Goal: Transaction & Acquisition: Obtain resource

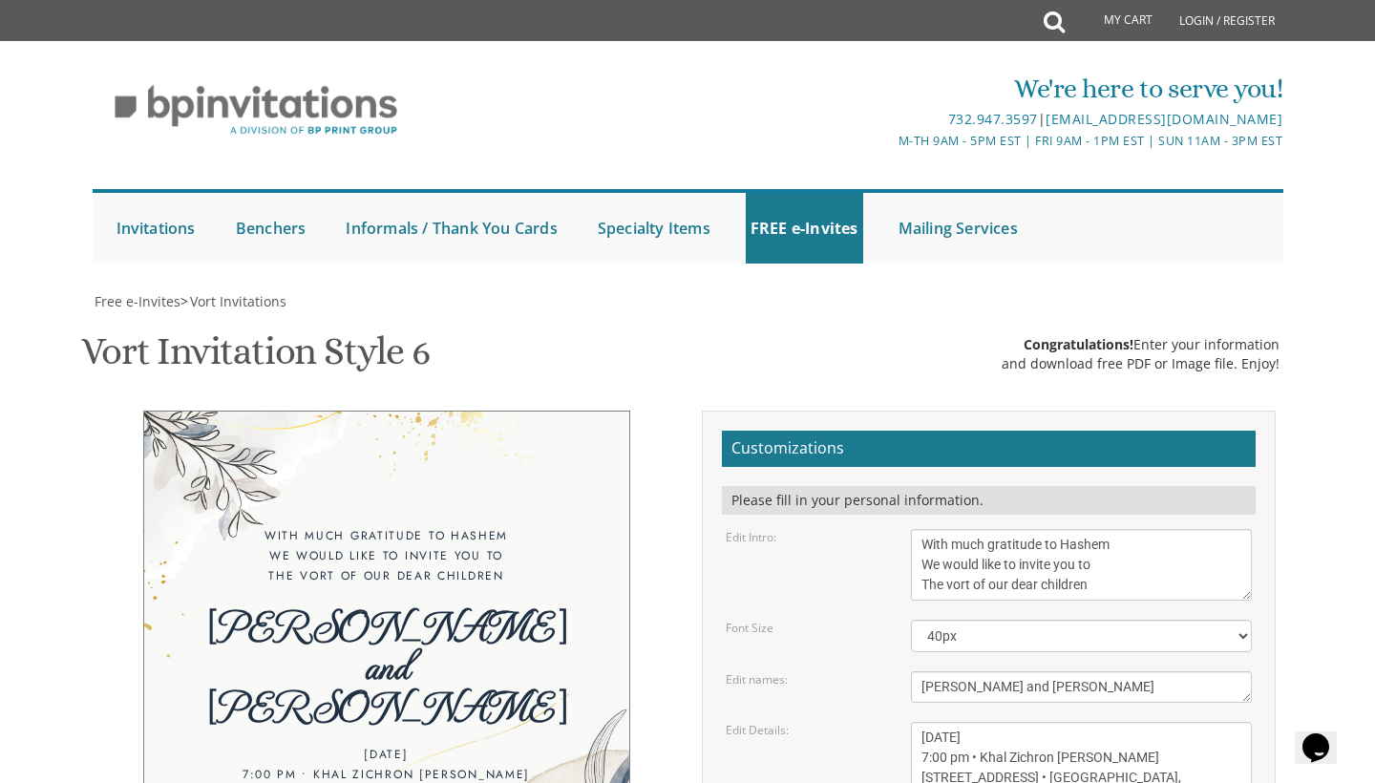
click at [434, 605] on div "[PERSON_NAME] and [PERSON_NAME]" at bounding box center [386, 665] width 409 height 120
click at [895, 486] on div "Please fill in your personal information." at bounding box center [989, 500] width 534 height 29
select select "50px"
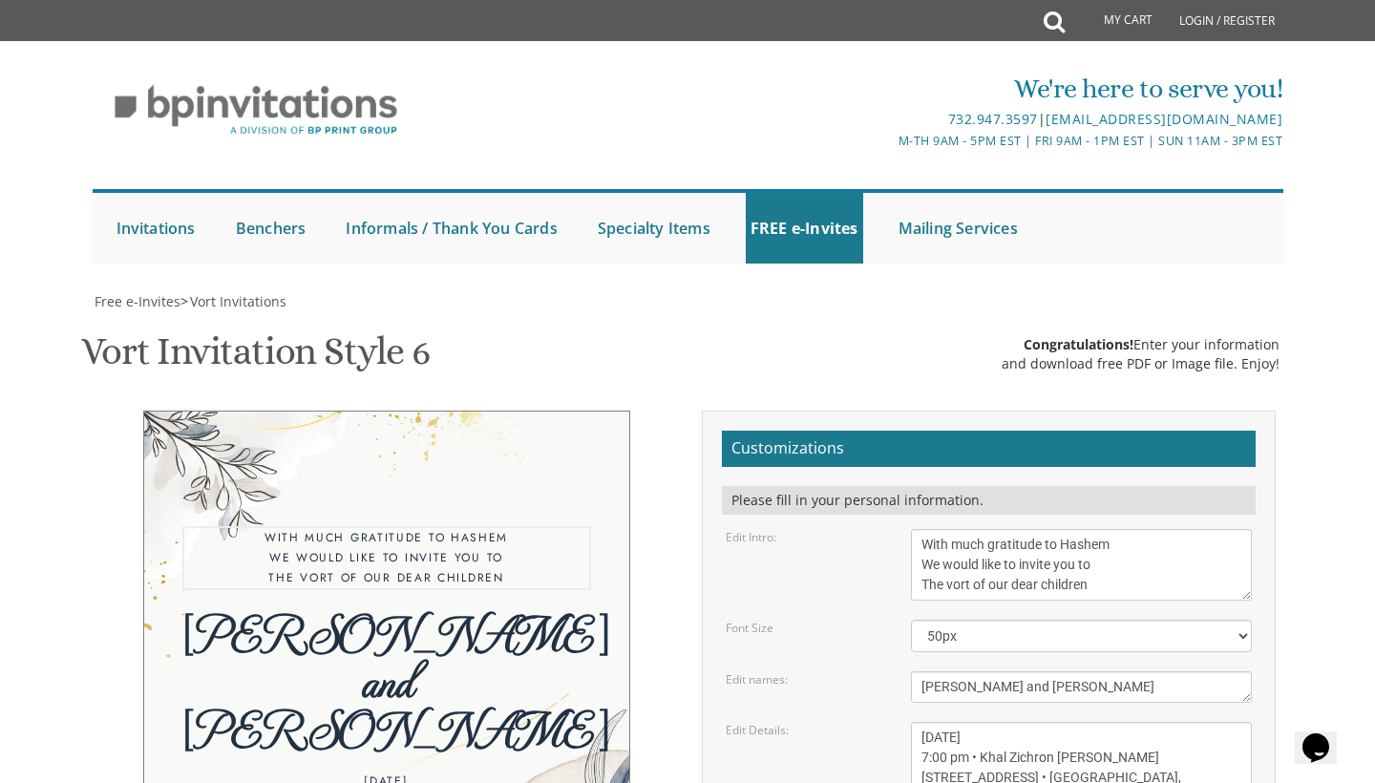
click at [1029, 529] on textarea "With much gratitude to Hashem We would like to invite you to The vort of our de…" at bounding box center [1082, 565] width 342 height 72
click at [1101, 529] on textarea "With much gratitude to Hashem We would like to invite you to The vort of our de…" at bounding box center [1082, 565] width 342 height 72
type textarea "W"
click at [928, 529] on textarea "With much gratitude to Hashem We would like to invite you to The vort of our de…" at bounding box center [1082, 565] width 342 height 72
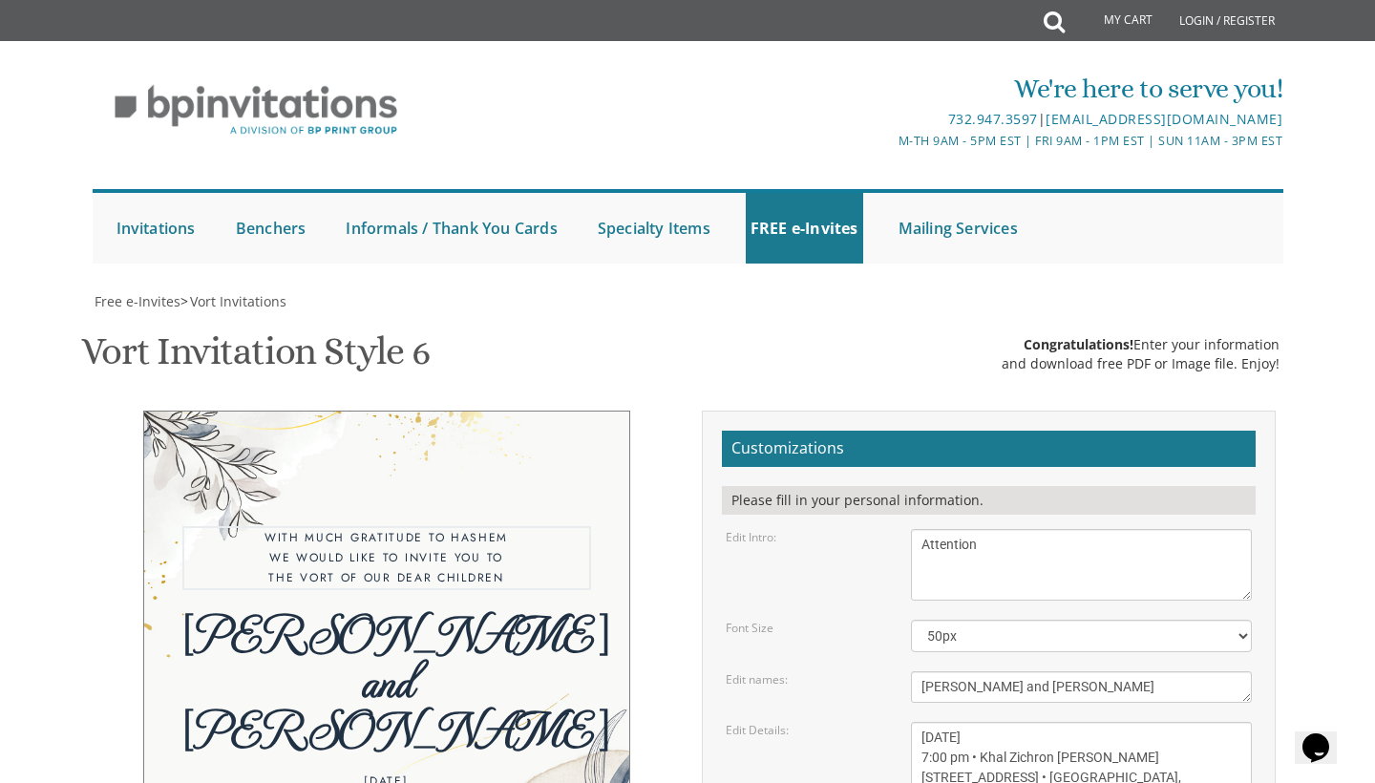
click at [991, 529] on textarea "With much gratitude to Hashem We would like to invite you to The vort of our de…" at bounding box center [1082, 565] width 342 height 72
type textarea "Attention seniors"
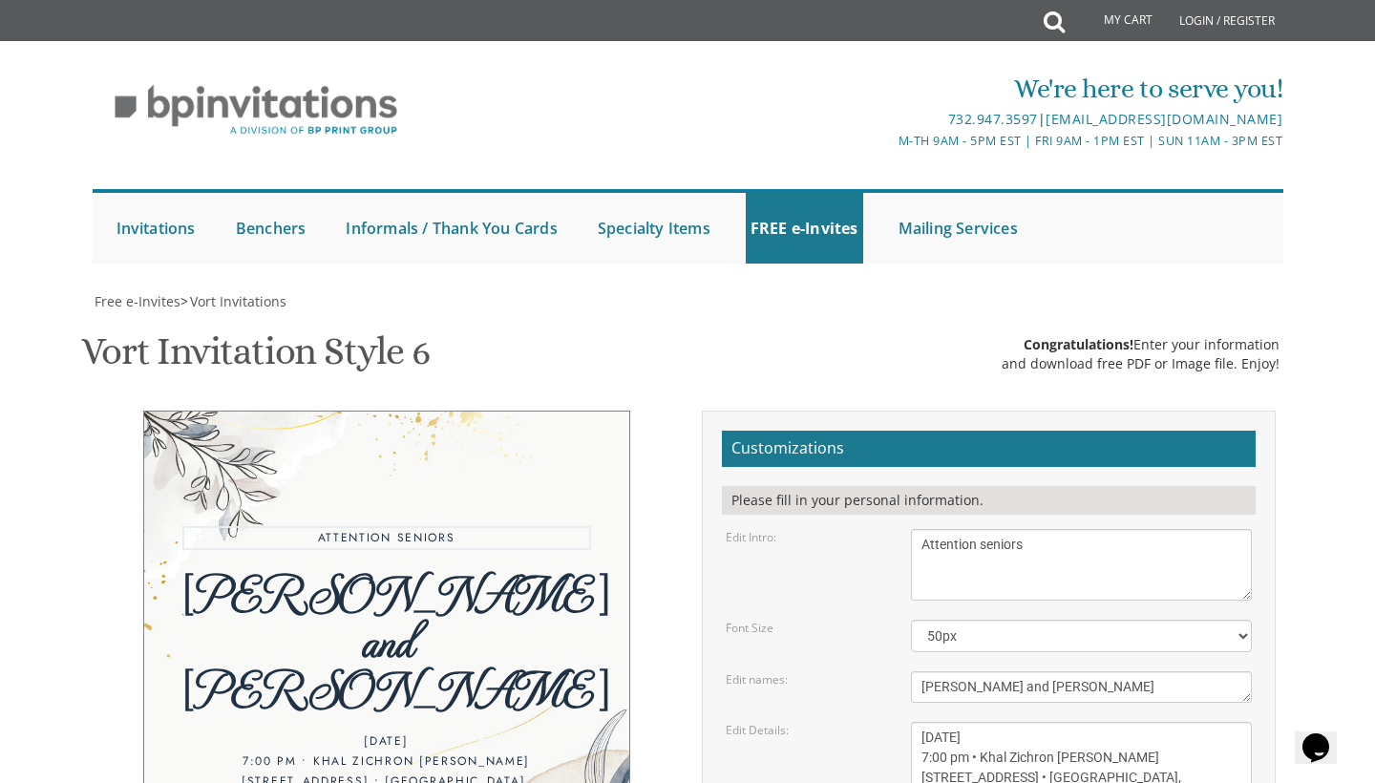
scroll to position [41, 0]
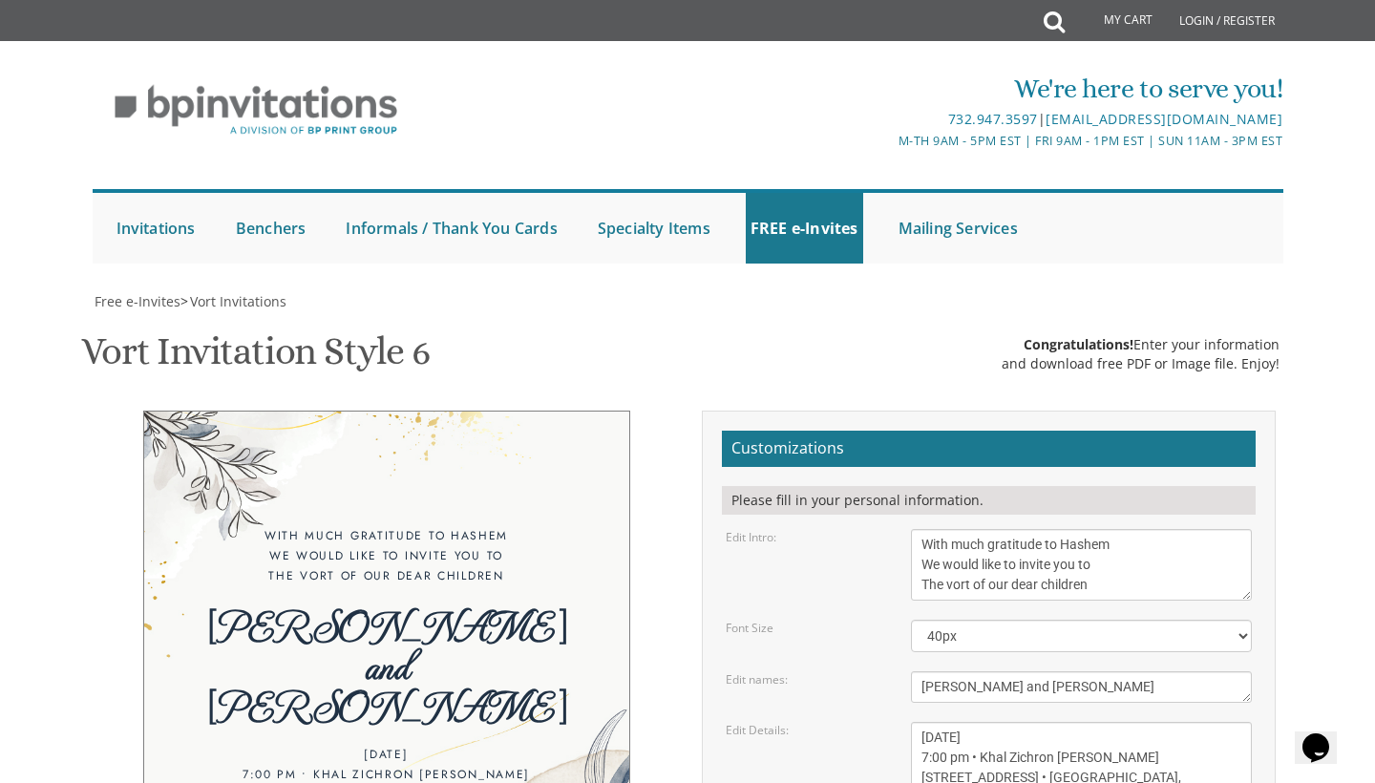
click at [1131, 579] on textarea "With much gratitude to Hashem We would like to invite you to The vort of our de…" at bounding box center [1082, 565] width 342 height 72
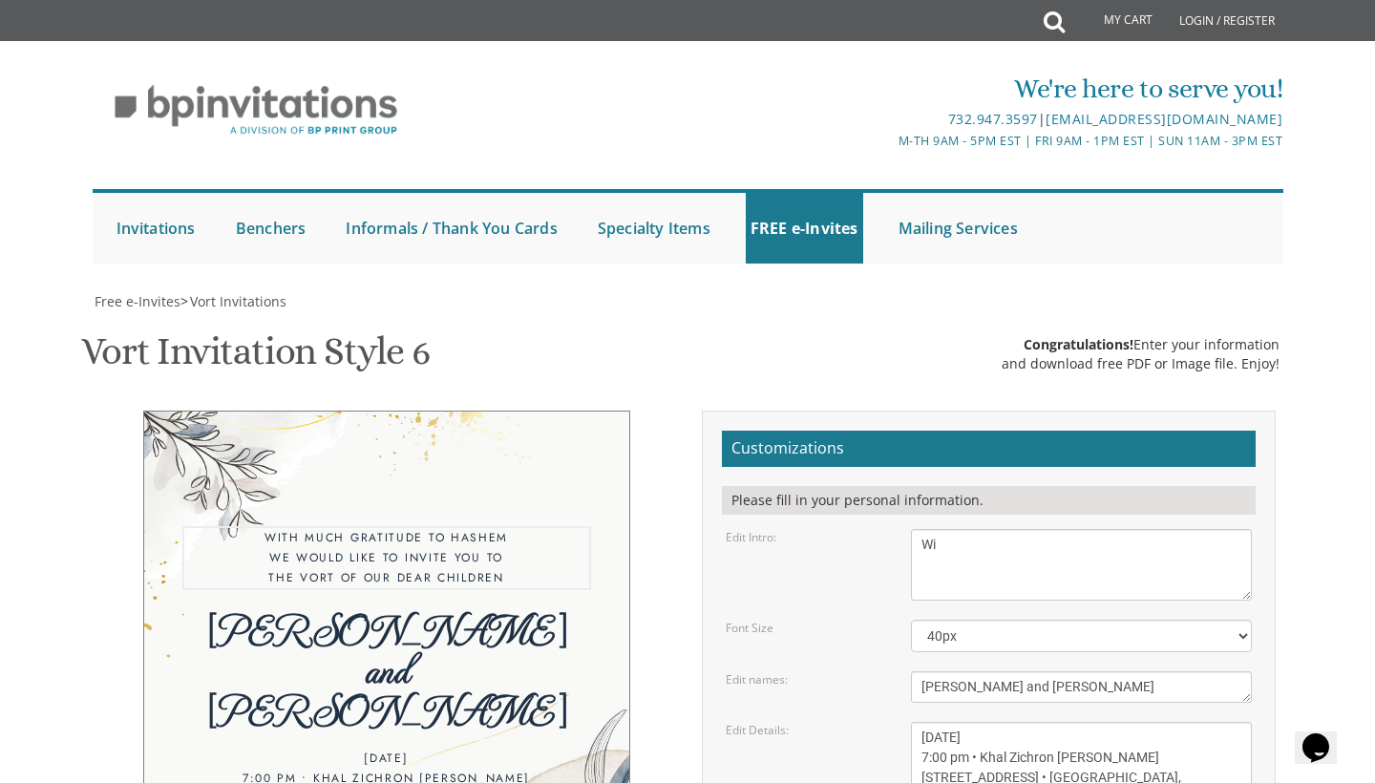
type textarea "W"
type textarea "Attention Seniors! You are invited to"
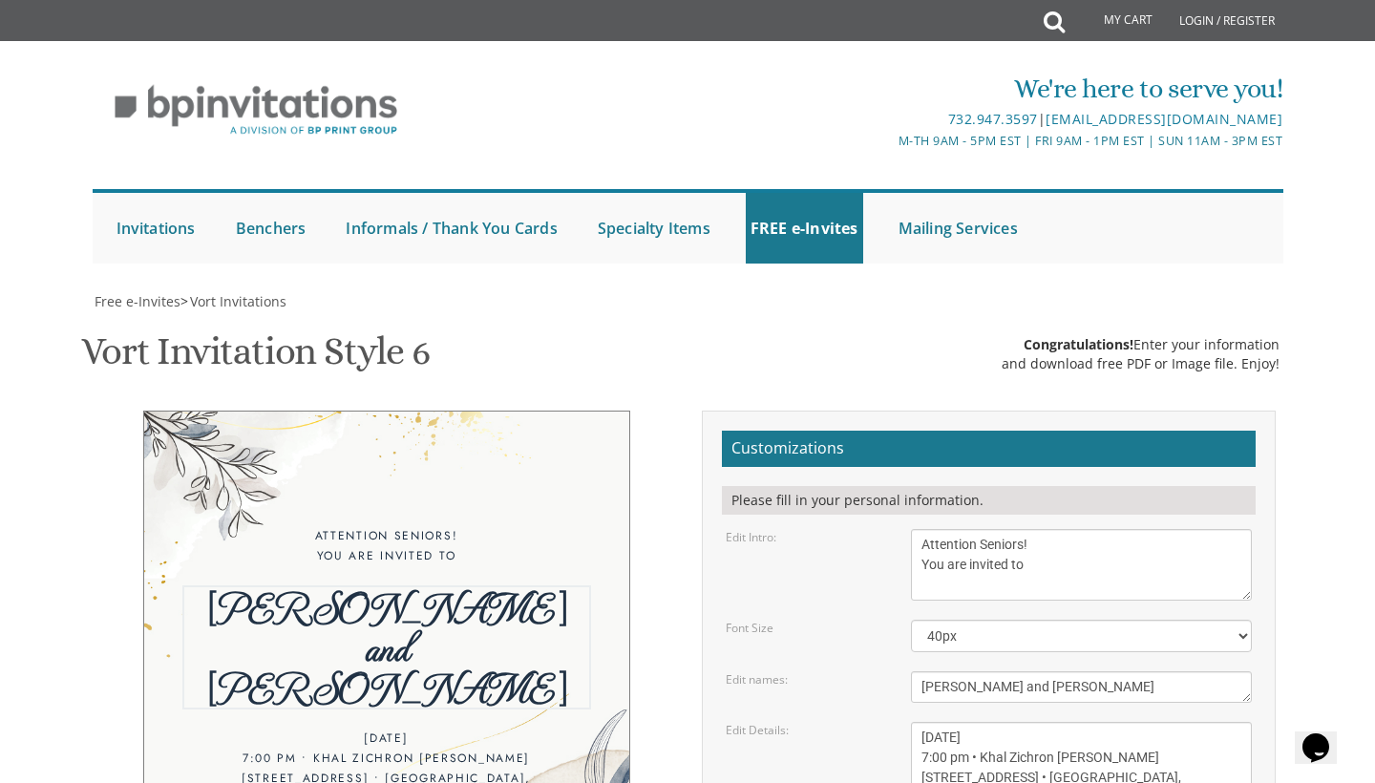
click at [1211, 671] on textarea "[PERSON_NAME] and [PERSON_NAME]" at bounding box center [1082, 687] width 342 height 32
type textarea "A"
type textarea "Lel Shishi"
click at [1135, 722] on textarea "[DATE] 7:00 pm • Khal Zichron [PERSON_NAME] [STREET_ADDRESS] • [GEOGRAPHIC_DATA…" at bounding box center [1082, 758] width 342 height 72
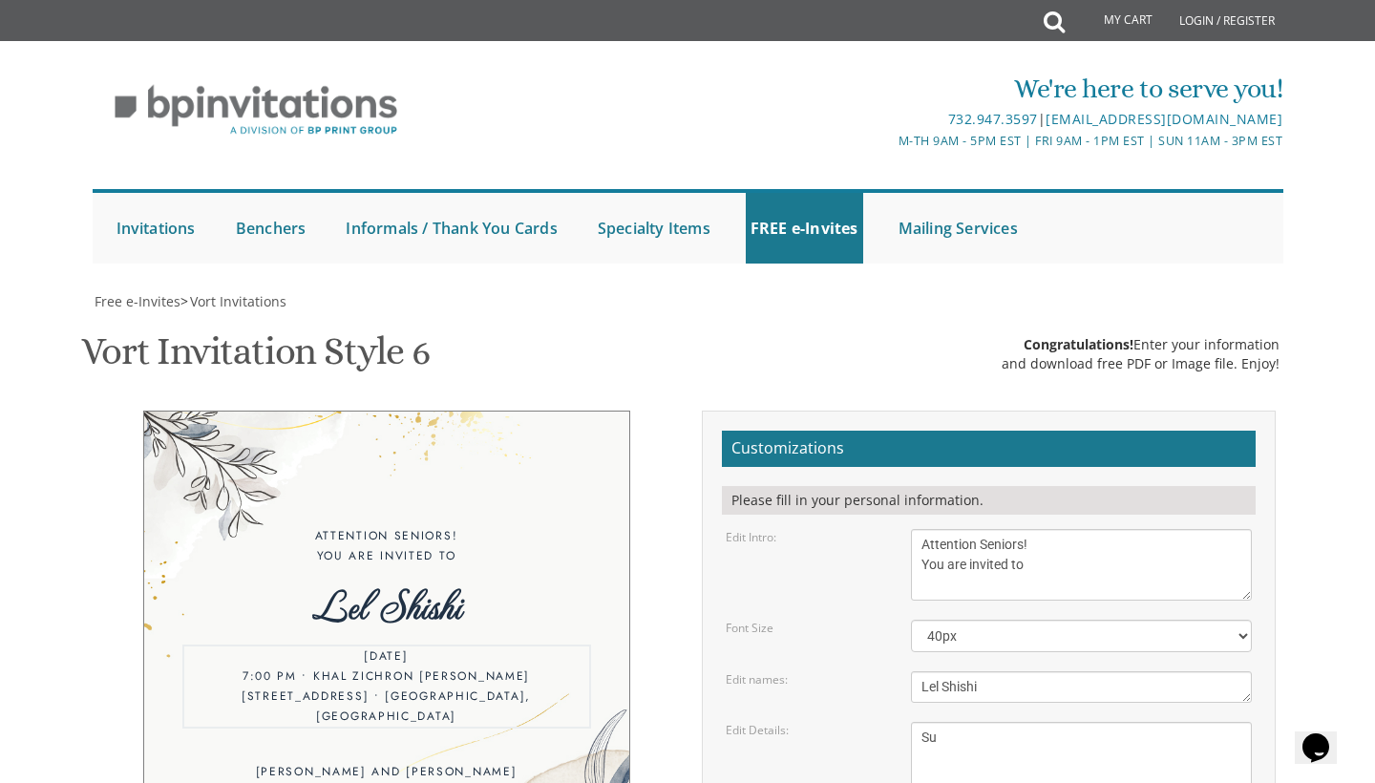
type textarea "S"
click at [1014, 722] on textarea "[DATE] 7:00 pm • Khal Zichron [PERSON_NAME] [STREET_ADDRESS] • [GEOGRAPHIC_DATA…" at bounding box center [1082, 758] width 342 height 72
click at [1013, 722] on textarea "[DATE] 7:00 pm • Khal Zichron [PERSON_NAME] [STREET_ADDRESS] • [GEOGRAPHIC_DATA…" at bounding box center [1082, 758] width 342 height 72
click at [1034, 722] on textarea "[DATE] 7:00 pm • Khal Zichron [PERSON_NAME] [STREET_ADDRESS] • [GEOGRAPHIC_DATA…" at bounding box center [1082, 758] width 342 height 72
click at [1084, 722] on textarea "[DATE] 7:00 pm • Khal Zichron [PERSON_NAME] [STREET_ADDRESS] • [GEOGRAPHIC_DATA…" at bounding box center [1082, 758] width 342 height 72
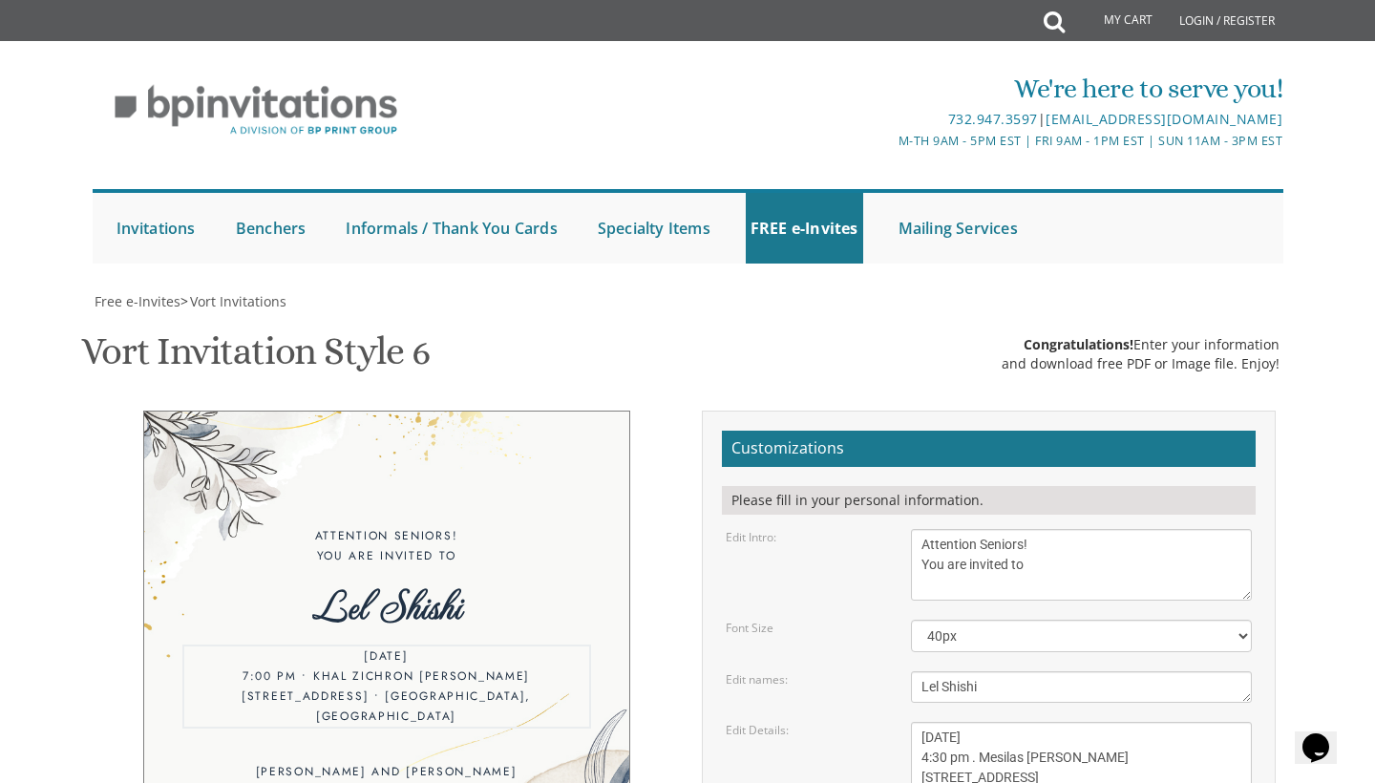
scroll to position [372, 0]
type textarea "[DATE] 4:30 pm . Mesilas [PERSON_NAME] [STREET_ADDRESS]"
type textarea "Y"
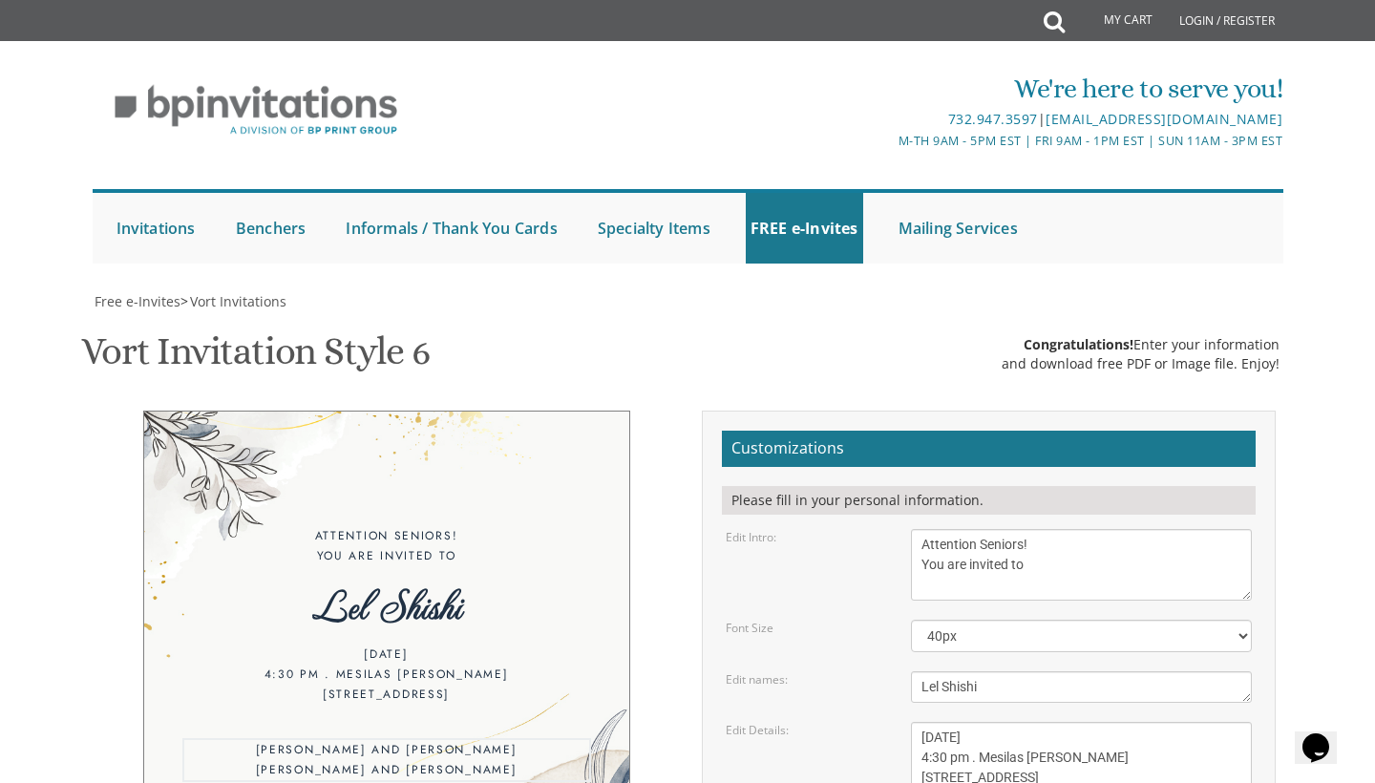
type textarea "CANT WAIT!!!!!!!! Love, Class Prez"
click at [1338, 650] on body "My Cart Total: View Cart Item(s) Submit My Cart Total: View Cart Item(s) Login …" at bounding box center [687, 786] width 1375 height 1573
click at [452, 526] on div "Attention Seniors! You are invited to" at bounding box center [386, 546] width 409 height 40
click at [1034, 529] on textarea "With much gratitude to Hashem We would like to invite you to The vort of our de…" at bounding box center [1082, 565] width 342 height 72
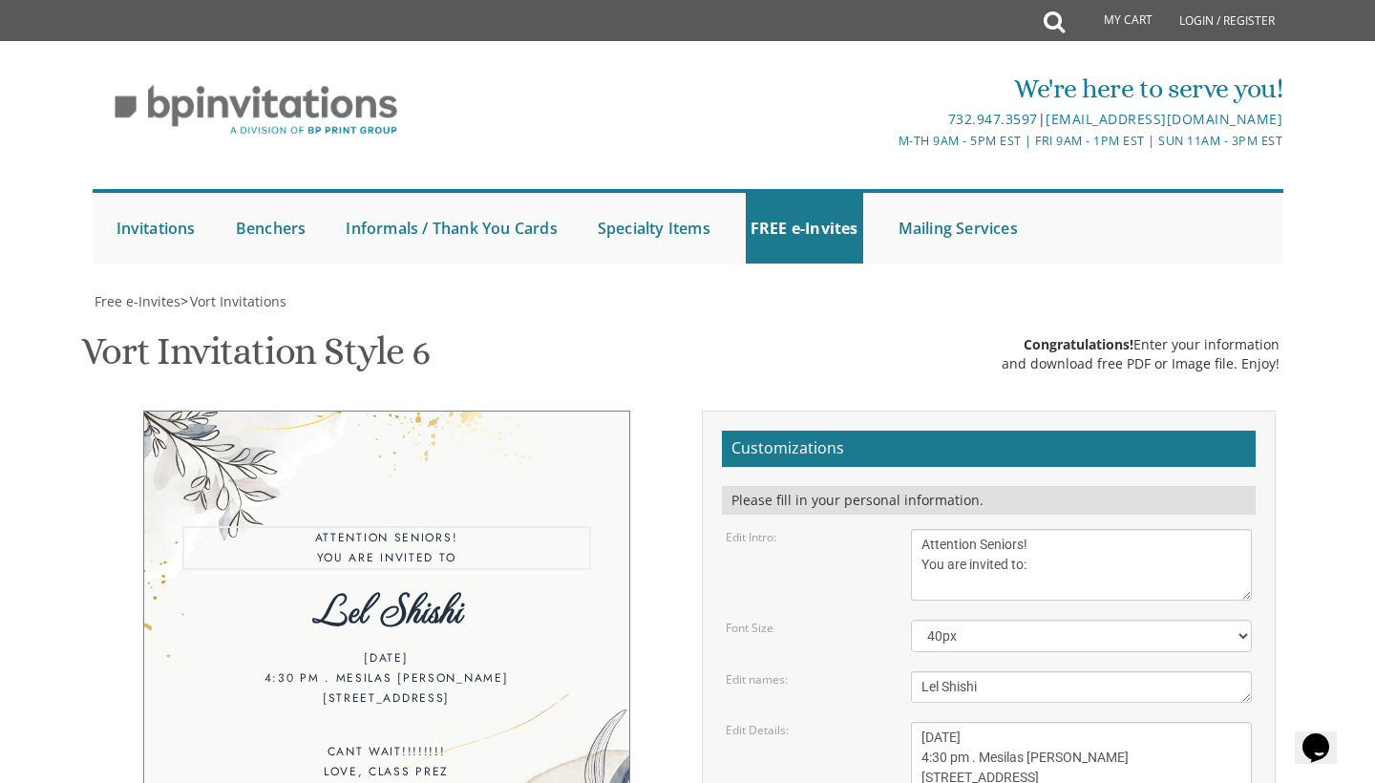
type textarea "Attention Seniors! You are invited to:"
click at [1318, 386] on body "My Cart Total: View Cart Item(s) Submit My Cart Total: View Cart Item(s) Login …" at bounding box center [687, 786] width 1375 height 1573
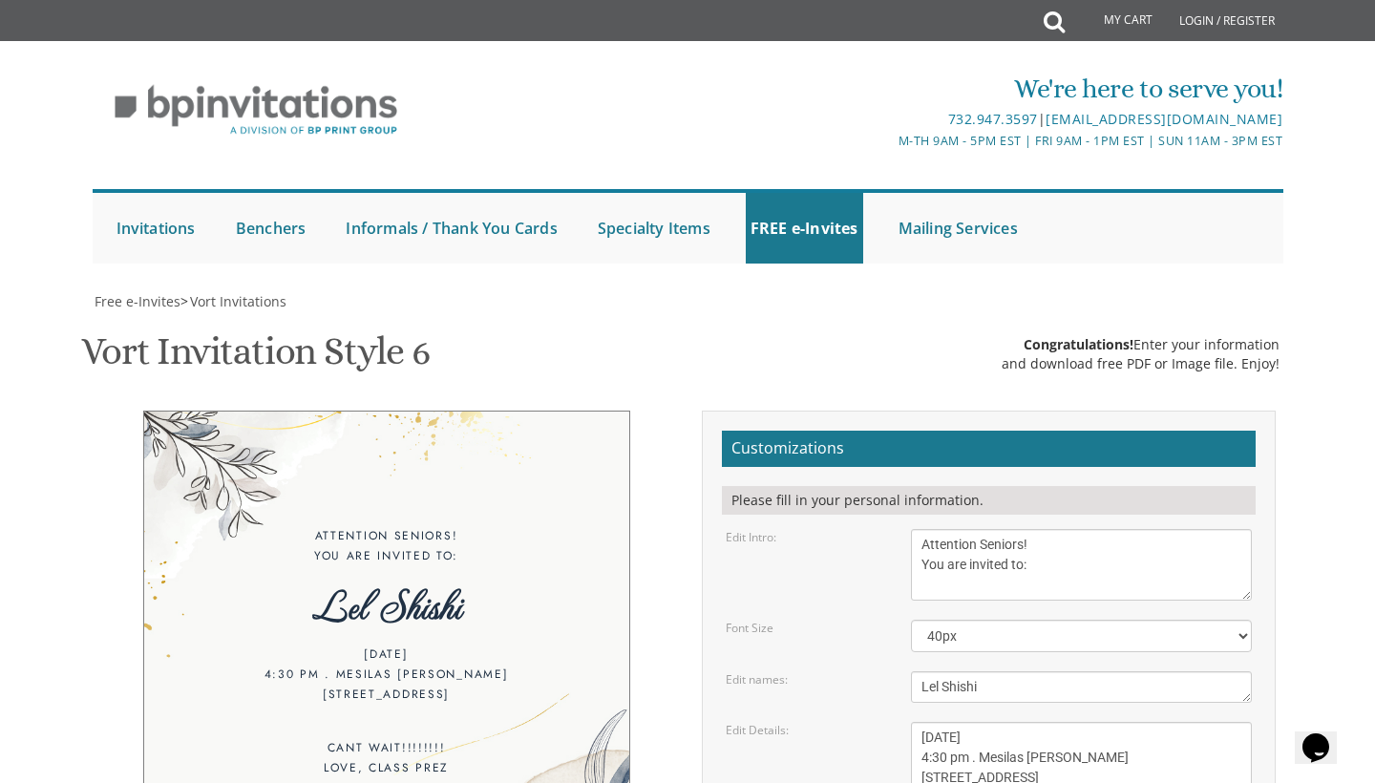
type input "[EMAIL_ADDRESS][DOMAIN_NAME]"
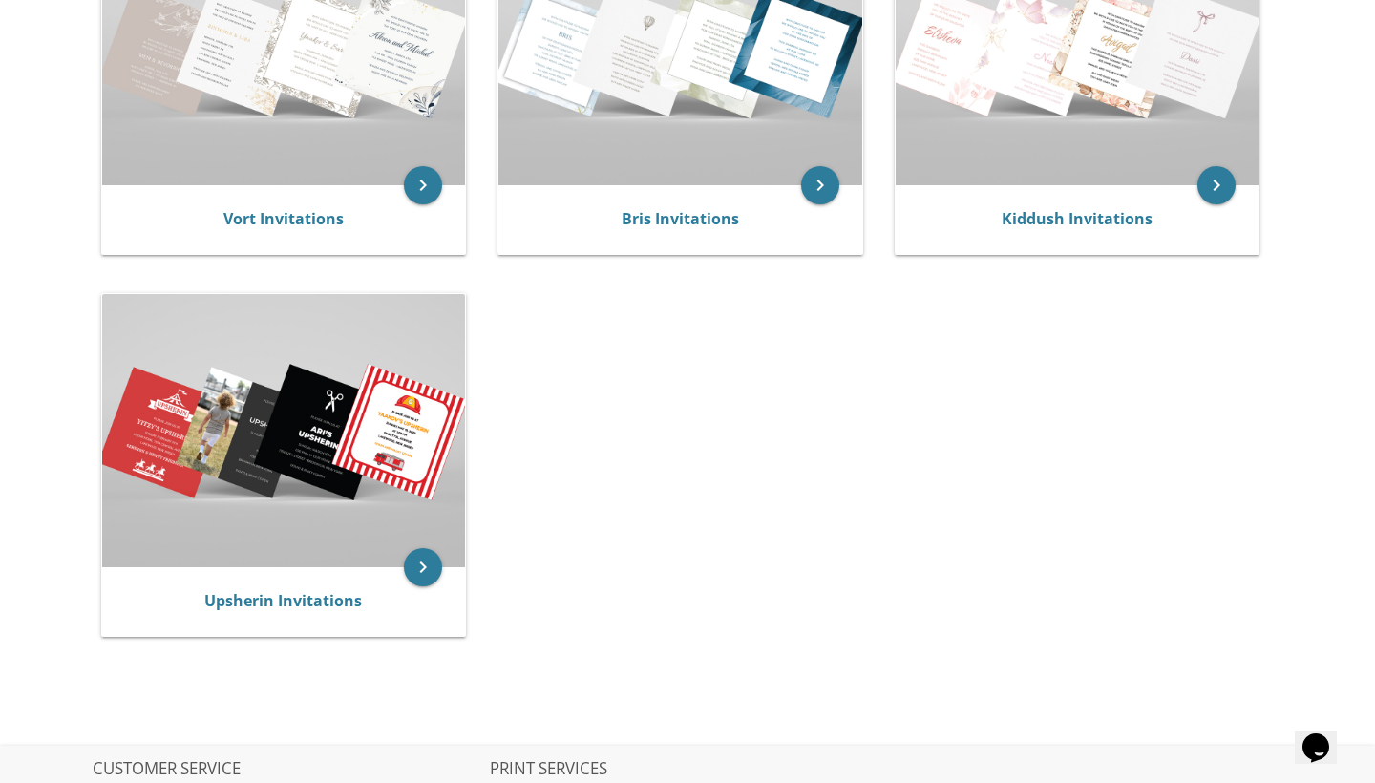
scroll to position [604, 0]
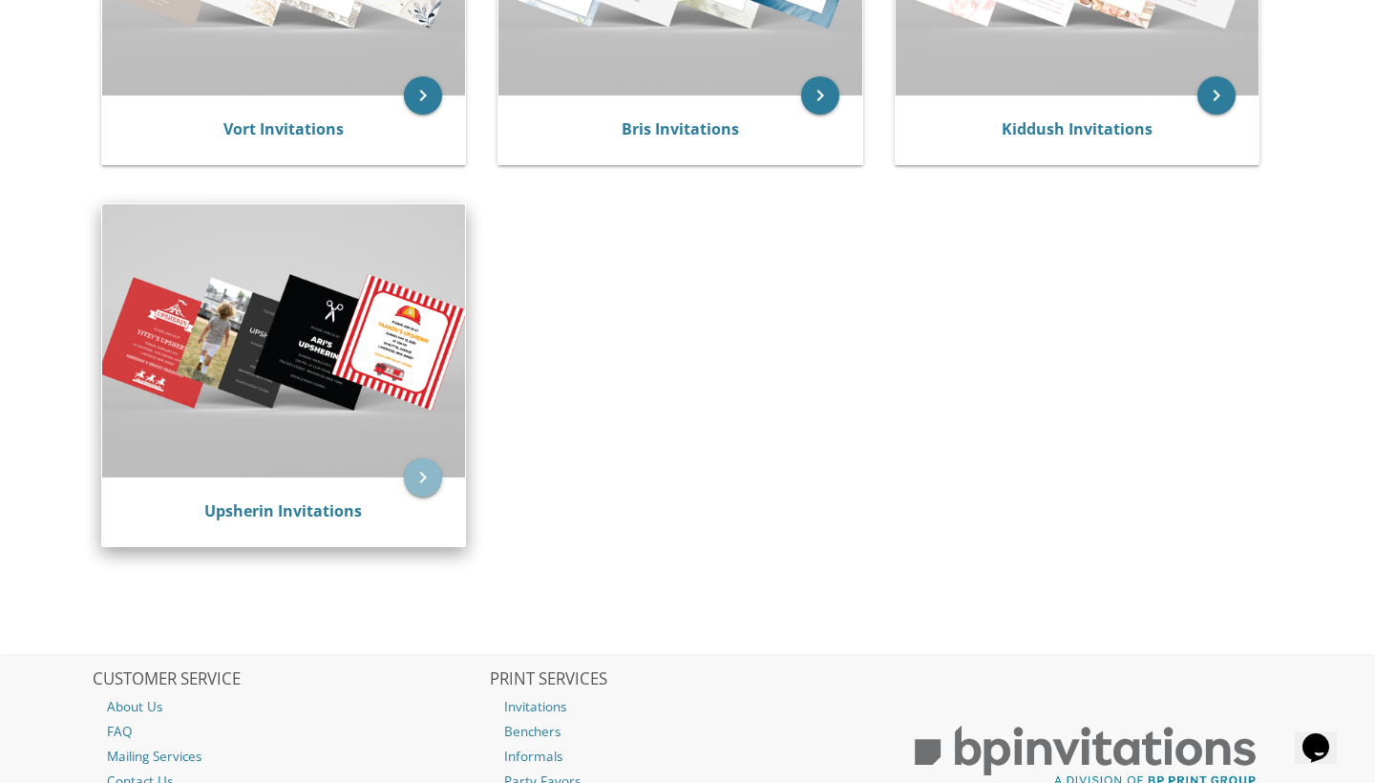
click at [425, 470] on icon "keyboard_arrow_right" at bounding box center [423, 477] width 38 height 38
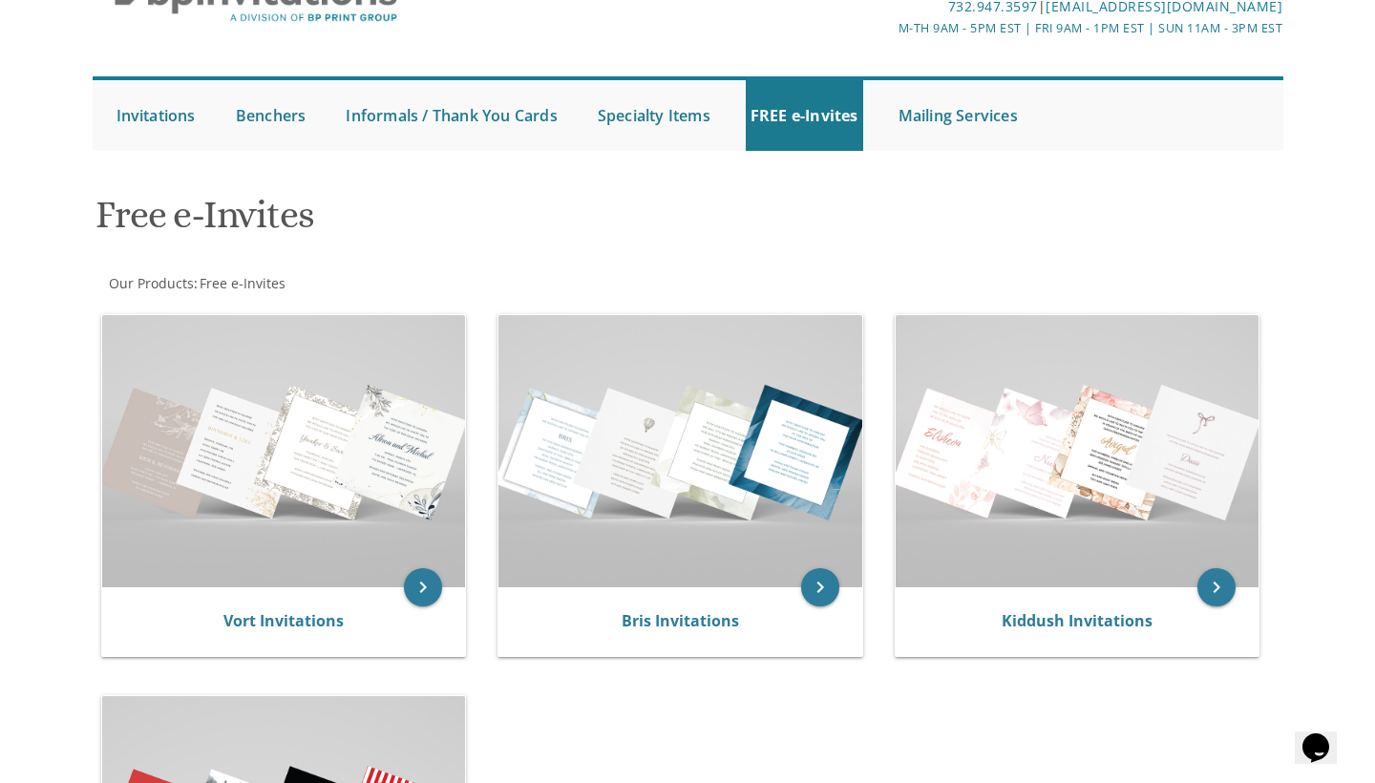
scroll to position [0, 0]
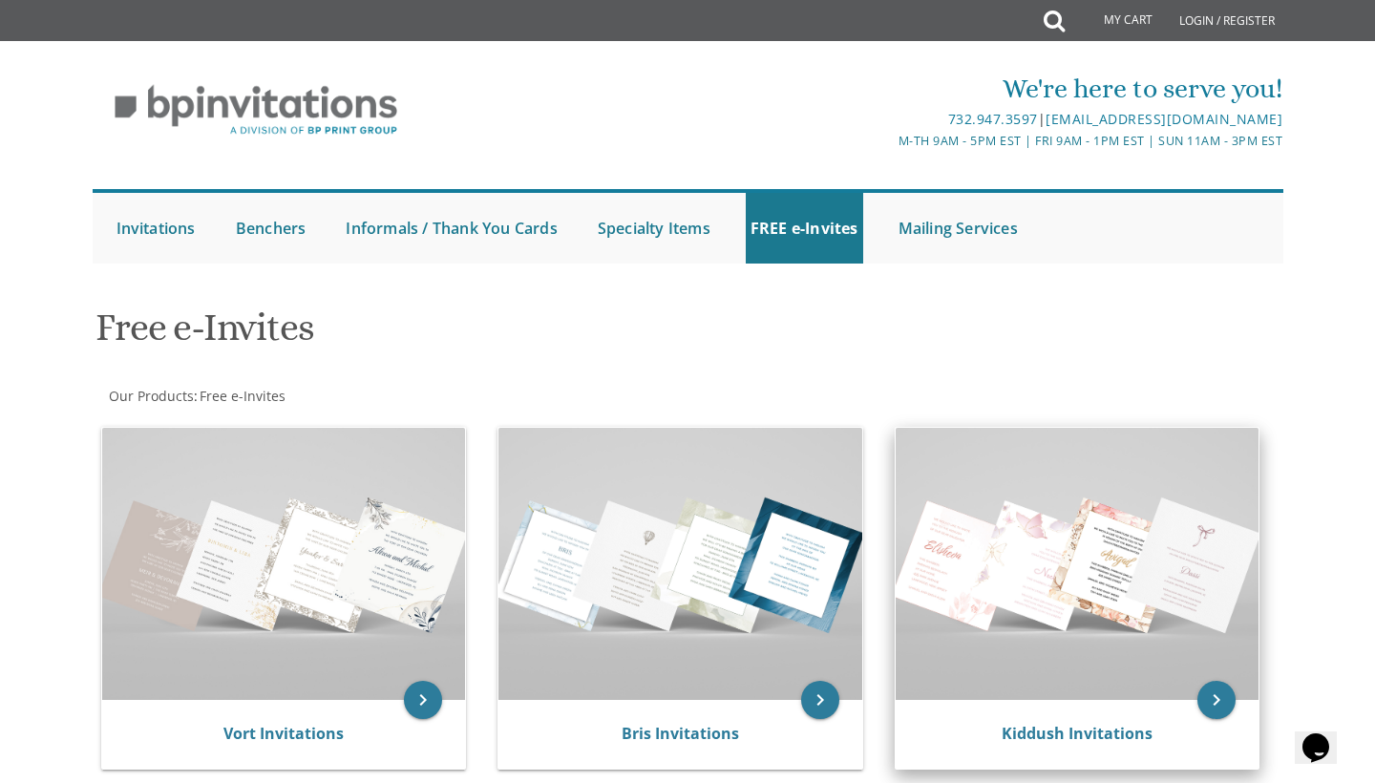
click at [1126, 590] on img at bounding box center [1077, 564] width 364 height 272
